Goal: Subscribe to service/newsletter

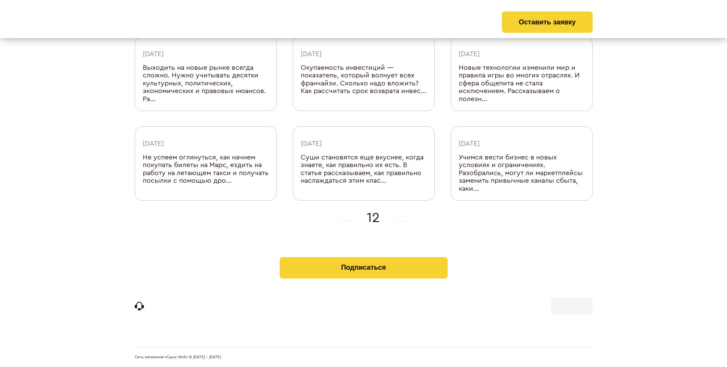
scroll to position [250, 0]
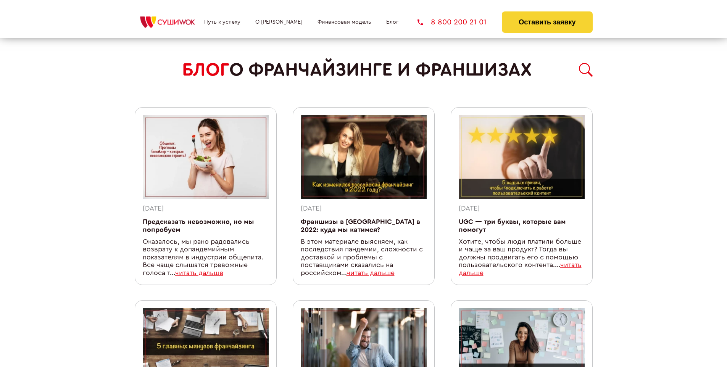
scroll to position [664, 0]
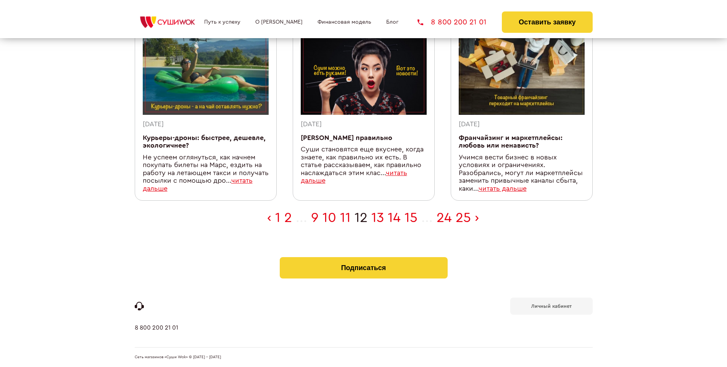
click at [551, 305] on b "Личный кабинет" at bounding box center [551, 306] width 40 height 5
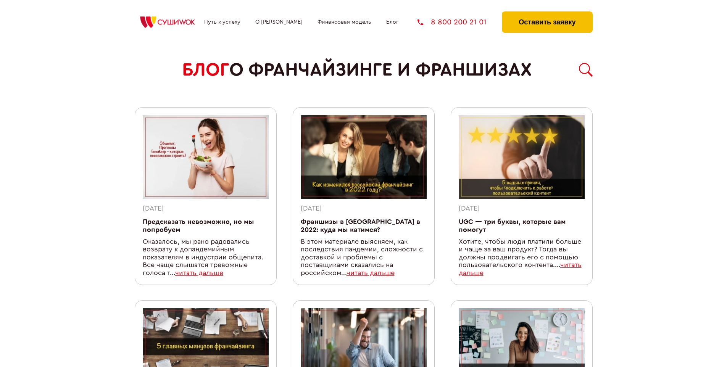
click at [547, 13] on button "Оставить заявку" at bounding box center [547, 21] width 90 height 21
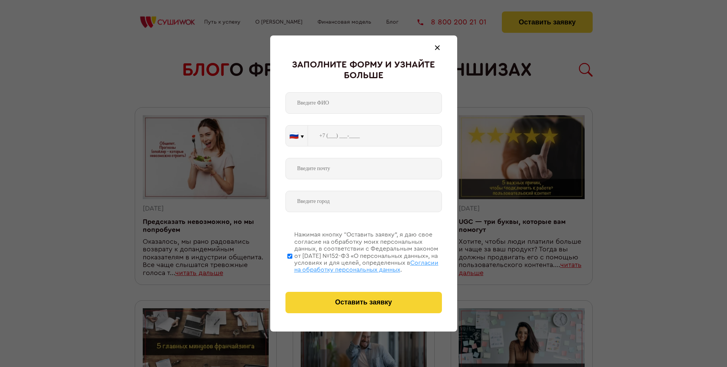
click at [354, 265] on span "Согласии на обработку персональных данных" at bounding box center [366, 266] width 144 height 13
click at [292, 265] on input "Нажимая кнопку “Оставить заявку”, я даю свое согласие на обработку моих персона…" at bounding box center [289, 256] width 5 height 61
checkbox input "false"
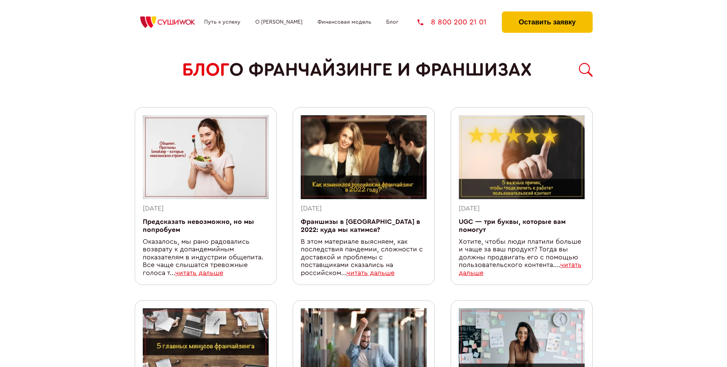
click at [547, 13] on button "Оставить заявку" at bounding box center [547, 21] width 90 height 21
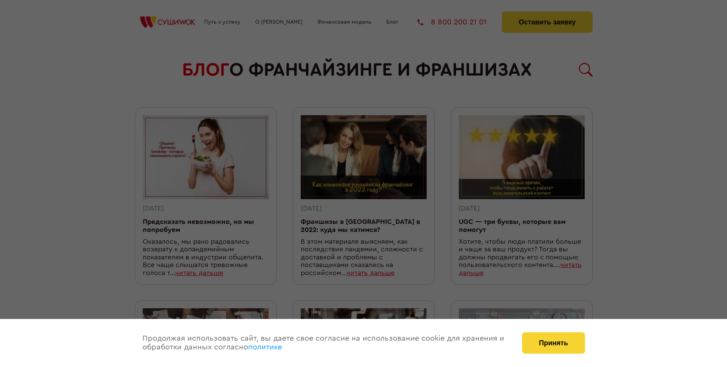
scroll to position [664, 0]
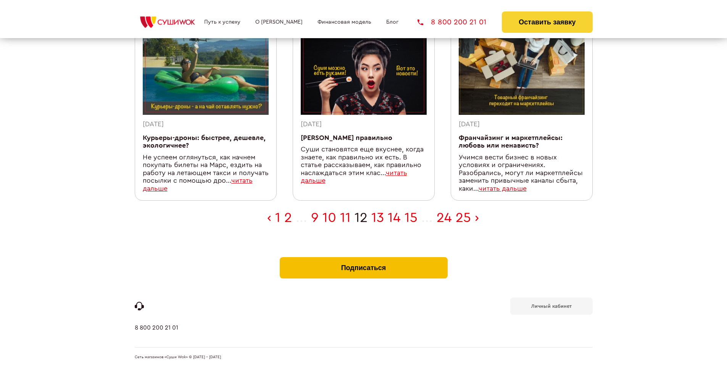
click at [363, 259] on button "Подписаться" at bounding box center [364, 267] width 168 height 21
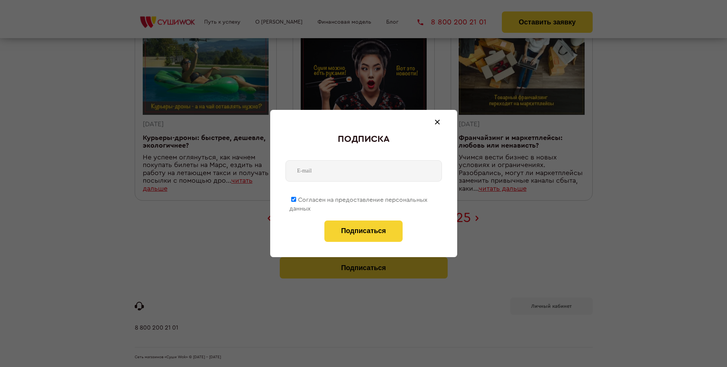
click at [359, 198] on span "Согласен на предоставление персональных данных" at bounding box center [358, 204] width 138 height 15
click at [296, 198] on input "Согласен на предоставление персональных данных" at bounding box center [293, 199] width 5 height 5
checkbox input "false"
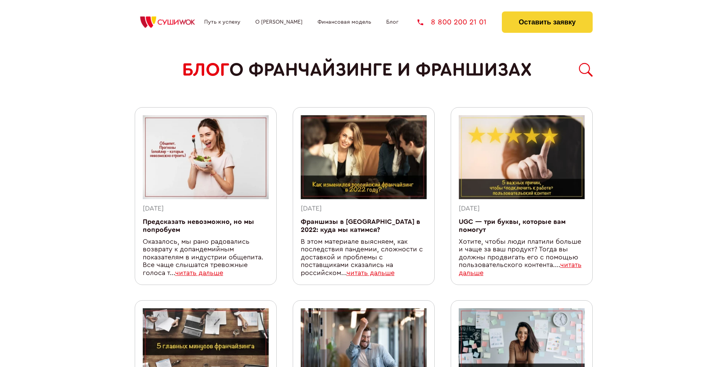
scroll to position [664, 0]
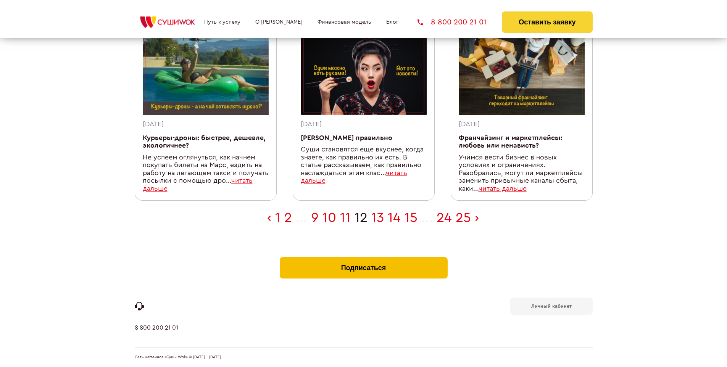
click at [363, 259] on button "Подписаться" at bounding box center [364, 267] width 168 height 21
